Goal: Task Accomplishment & Management: Manage account settings

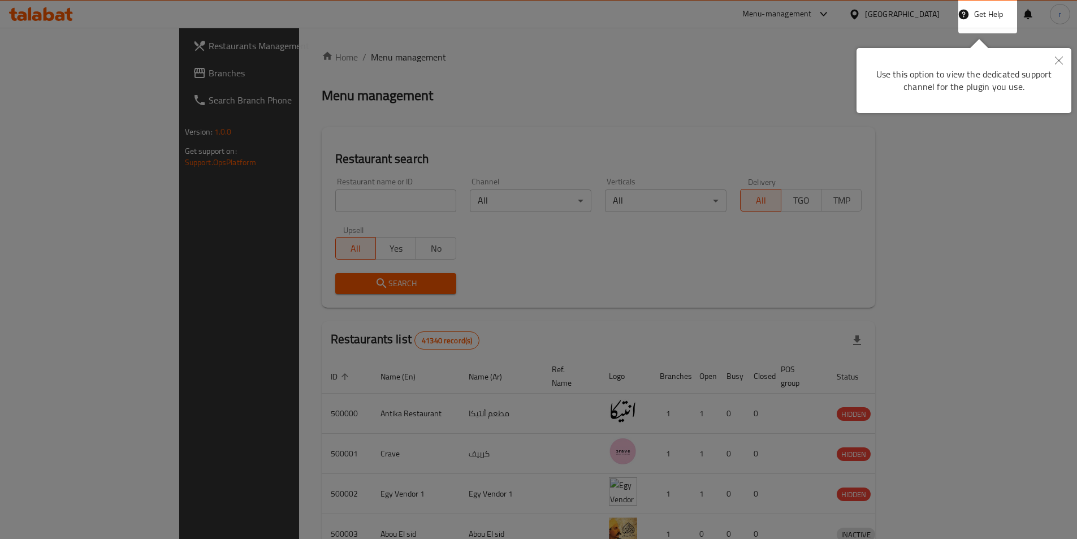
click at [1063, 60] on button "Close" at bounding box center [1058, 61] width 25 height 26
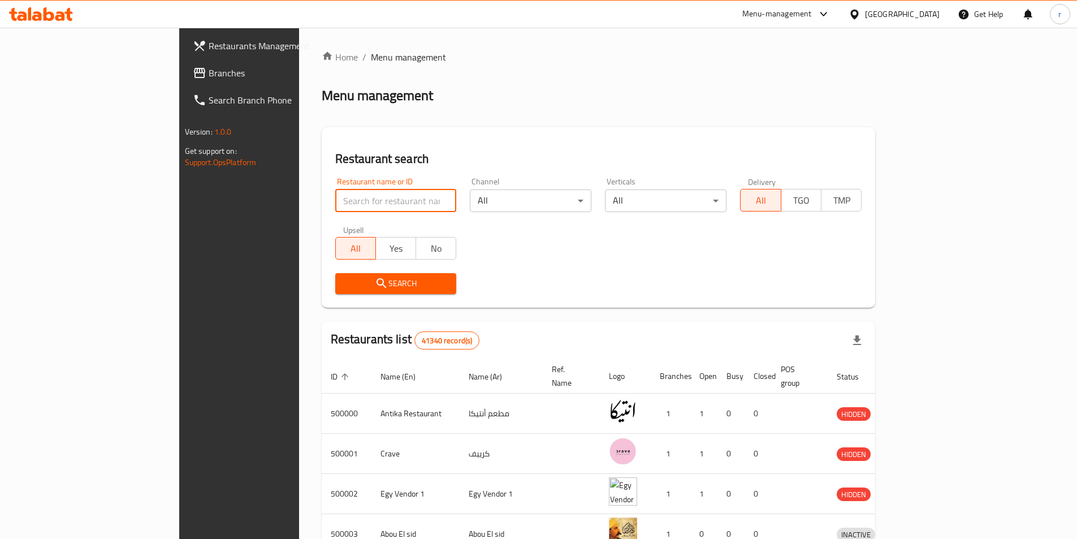
click at [335, 197] on input "search" at bounding box center [396, 200] width 122 height 23
paste input "779223"
type input "779223"
click button "Search" at bounding box center [396, 283] width 122 height 21
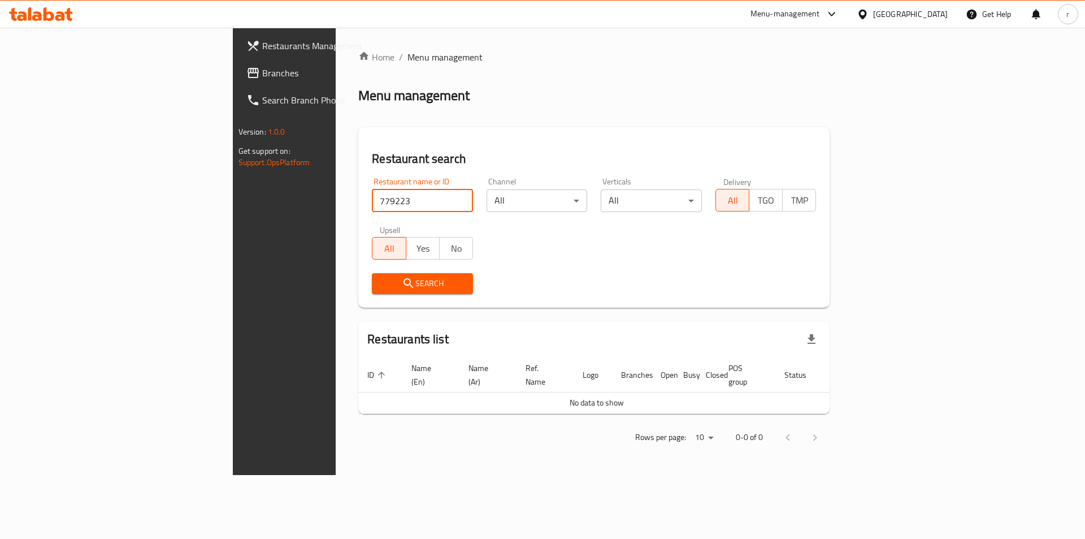
drag, startPoint x: 334, startPoint y: 199, endPoint x: 208, endPoint y: 200, distance: 126.0
click at [358, 200] on div "Restaurant search Restaurant name or ID 779223 Restaurant name or ID Channel Al…" at bounding box center [593, 217] width 471 height 180
click at [262, 47] on span "Restaurants Management" at bounding box center [333, 46] width 143 height 14
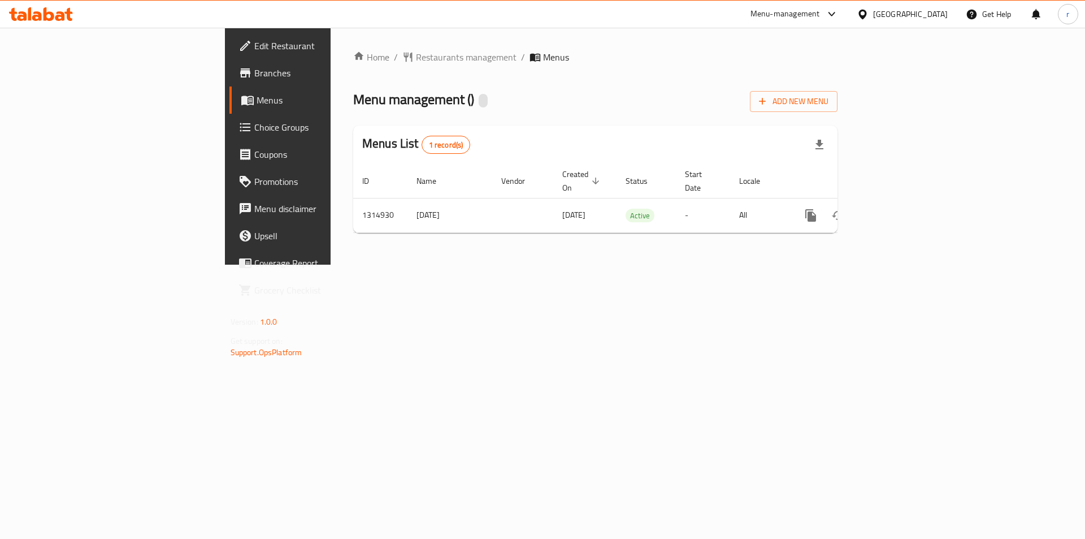
click at [241, 94] on span at bounding box center [249, 100] width 16 height 14
click at [254, 49] on span "Edit Restaurant" at bounding box center [325, 46] width 143 height 14
click at [254, 73] on span "Branches" at bounding box center [325, 73] width 143 height 14
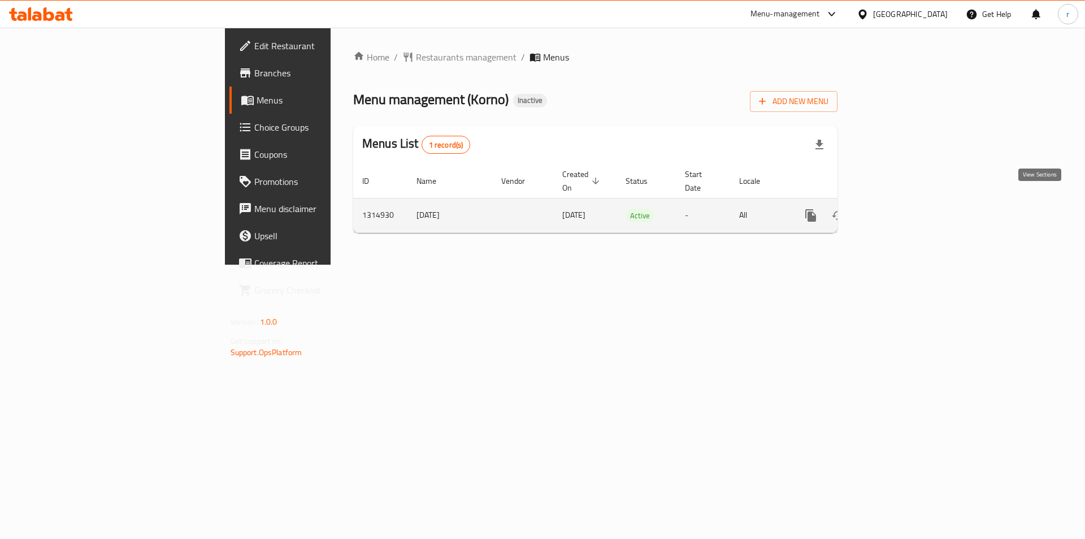
click at [906, 213] on link "enhanced table" at bounding box center [892, 215] width 27 height 27
